Goal: Task Accomplishment & Management: Manage account settings

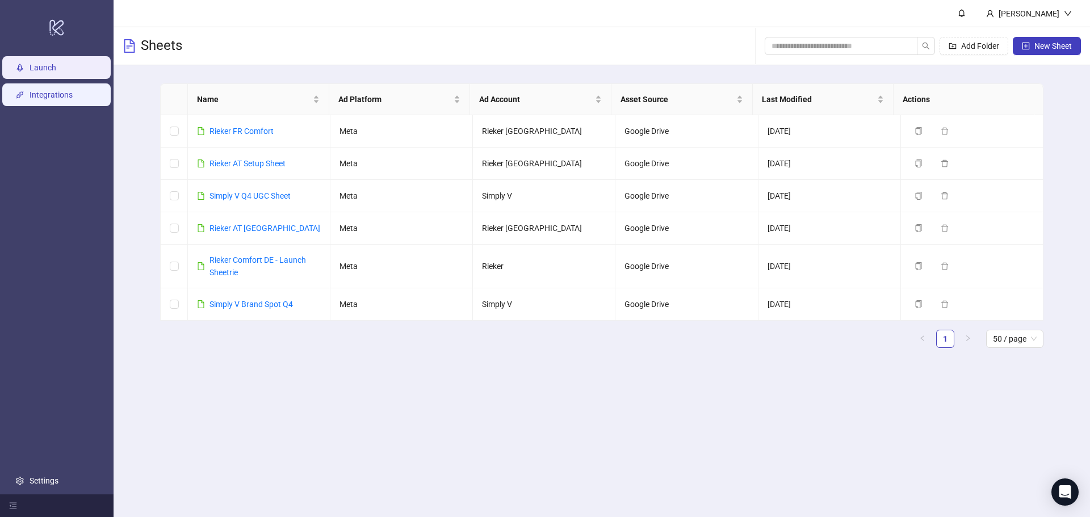
click at [47, 96] on link "Integrations" at bounding box center [51, 94] width 43 height 9
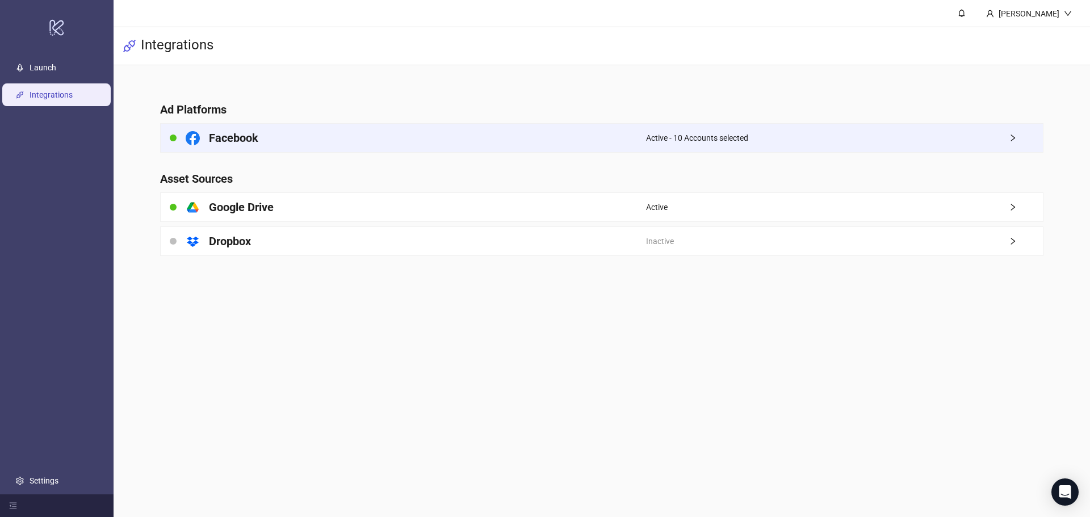
click at [359, 139] on div "Facebook" at bounding box center [403, 138] width 485 height 28
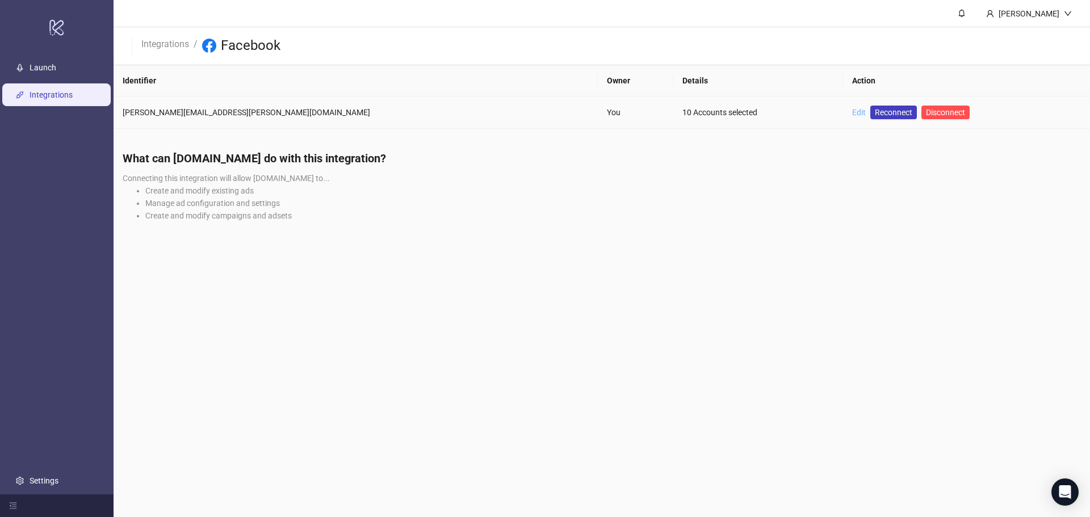
click at [852, 110] on link "Edit" at bounding box center [859, 112] width 14 height 9
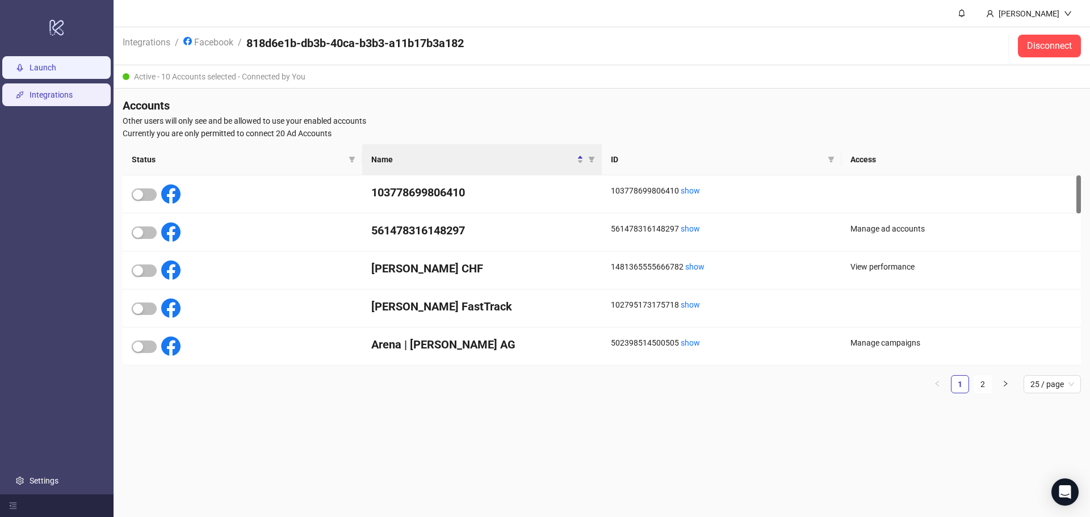
click at [56, 65] on link "Launch" at bounding box center [43, 67] width 27 height 9
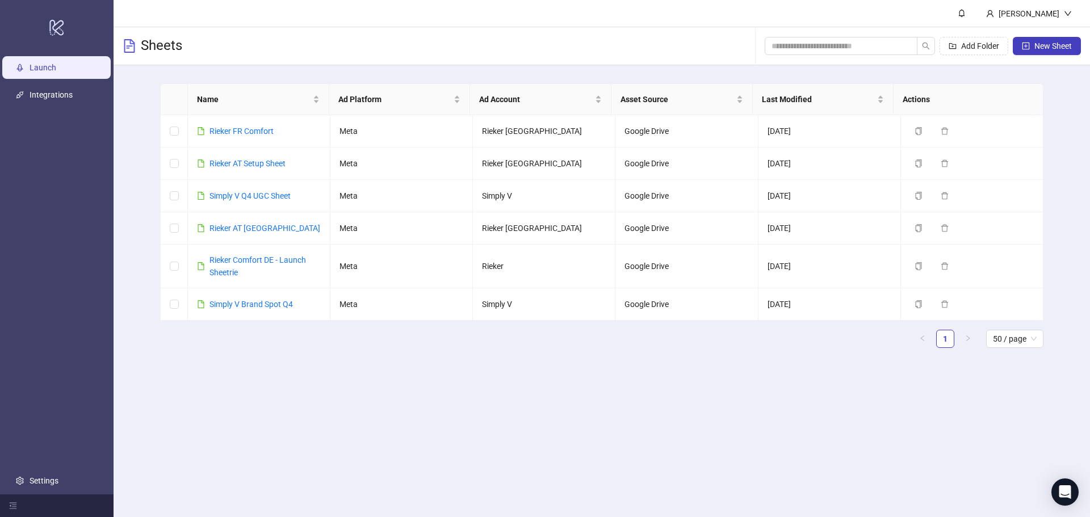
click at [353, 367] on main "Name Ad Platform Ad Account Asset Source Last Modified Actions Rieker FR Comfor…" at bounding box center [602, 220] width 902 height 310
click at [414, 426] on main "[PERSON_NAME] Sheets Add Folder New Sheet Name Ad Platform Ad Account Asset Sou…" at bounding box center [602, 258] width 977 height 517
click at [1072, 11] on div "[PERSON_NAME]" at bounding box center [1029, 13] width 104 height 27
click at [73, 90] on link "Integrations" at bounding box center [51, 94] width 43 height 9
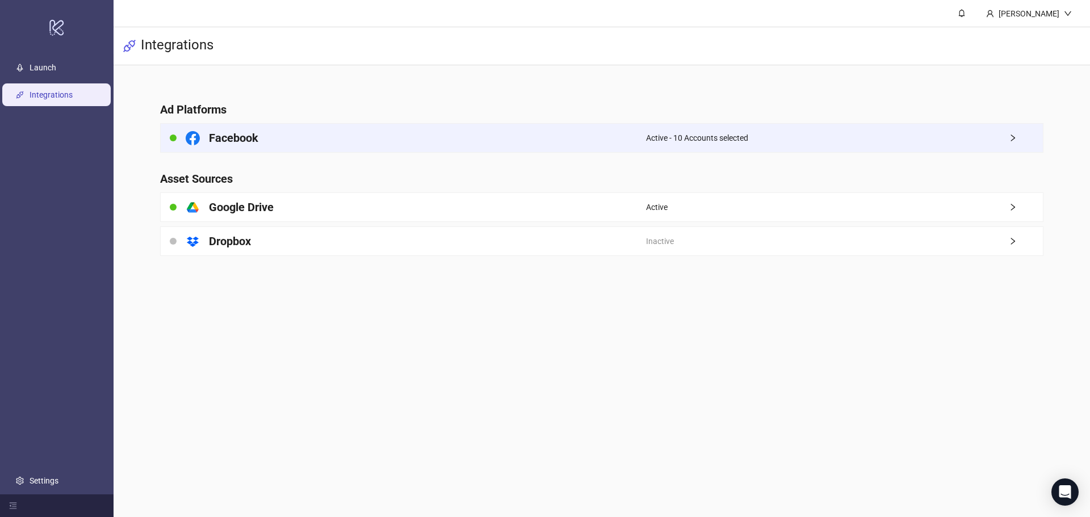
click at [262, 136] on div "Facebook" at bounding box center [403, 138] width 485 height 28
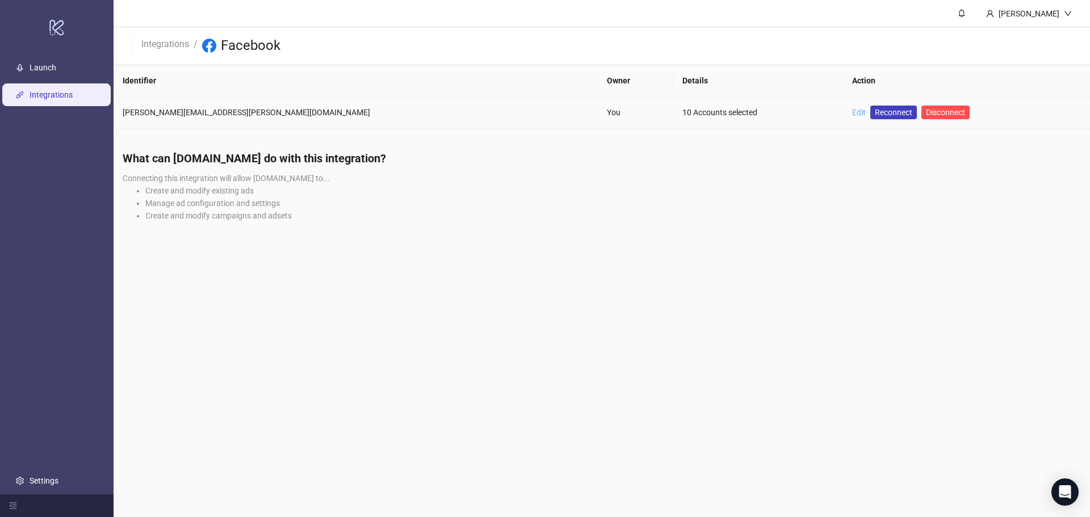
click at [852, 111] on link "Edit" at bounding box center [859, 112] width 14 height 9
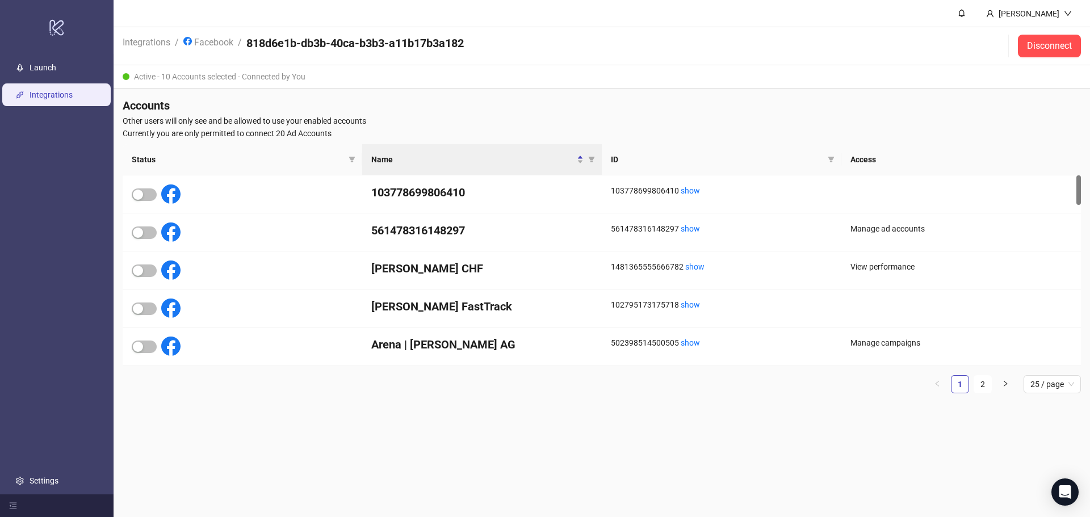
click at [245, 72] on div "Active - 10 Accounts selected - Connected by You" at bounding box center [602, 76] width 977 height 23
click at [51, 56] on ul "Launch Integrations Settings" at bounding box center [57, 274] width 114 height 441
